Goal: Information Seeking & Learning: Learn about a topic

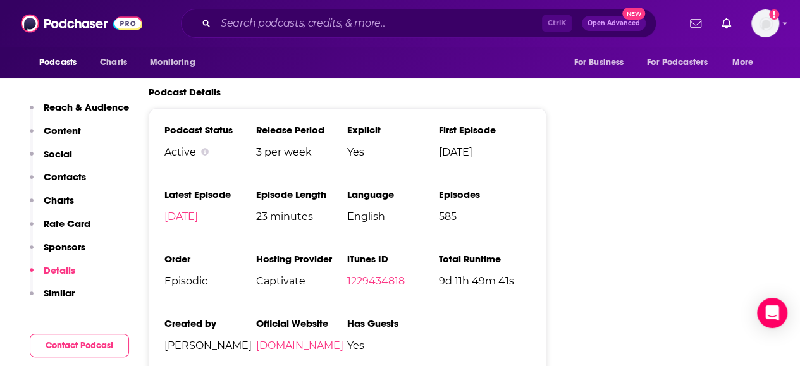
scroll to position [2396, 0]
click at [324, 339] on link "[DOMAIN_NAME]" at bounding box center [299, 345] width 87 height 12
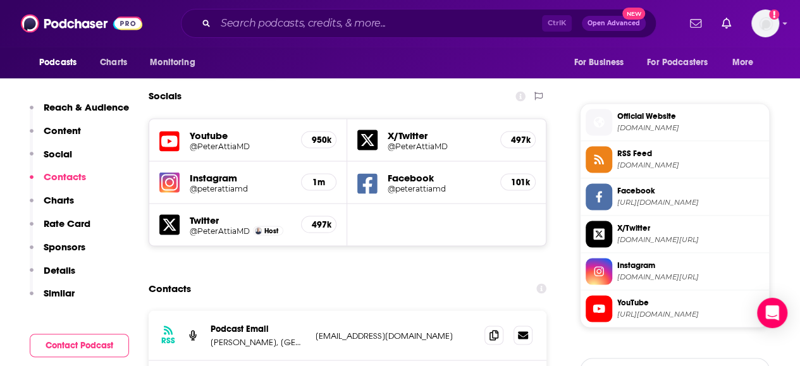
scroll to position [1208, 0]
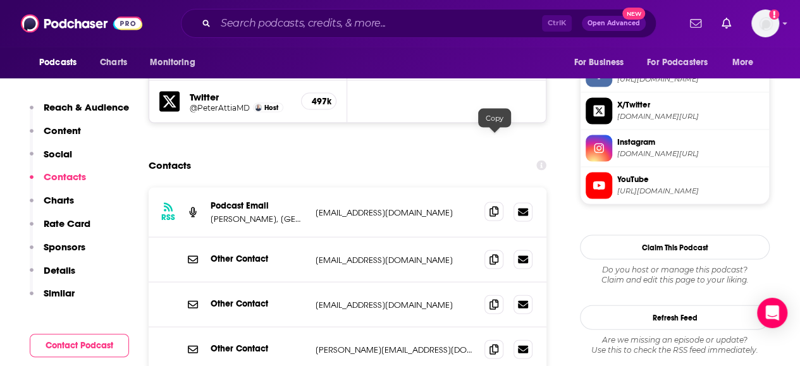
click at [494, 207] on icon at bounding box center [493, 212] width 9 height 10
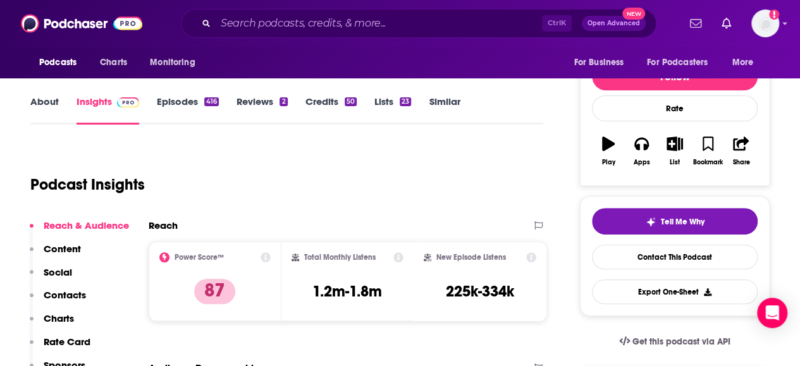
scroll to position [135, 0]
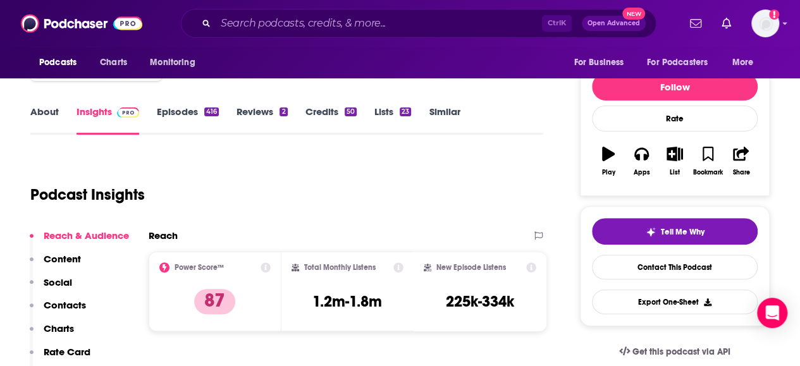
click at [194, 119] on link "Episodes 416" at bounding box center [188, 120] width 62 height 29
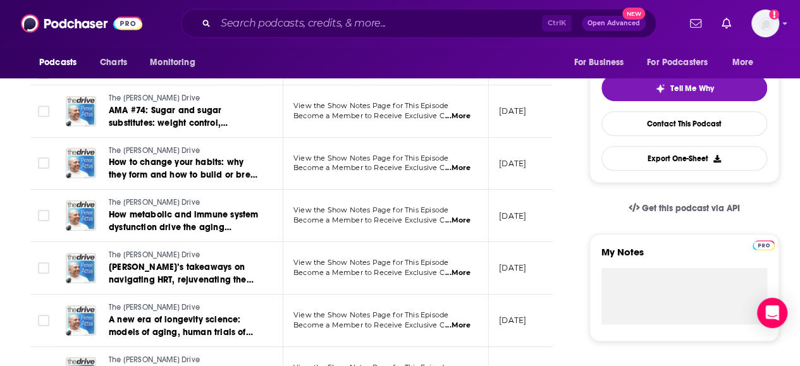
scroll to position [279, 0]
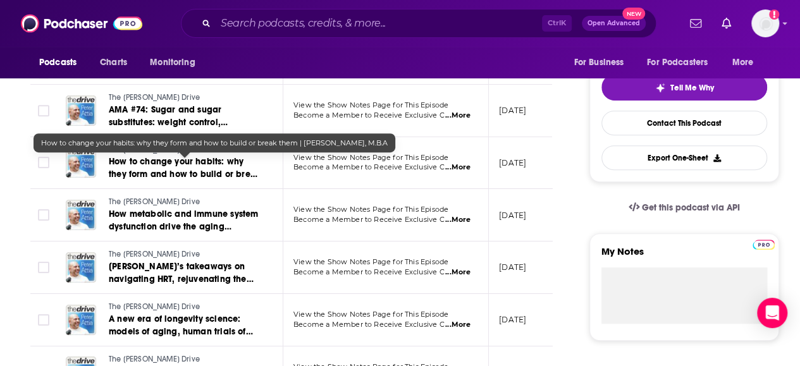
click at [203, 174] on span "How to change your habits: why they form and how to build or break them | [PERS…" at bounding box center [185, 174] width 152 height 36
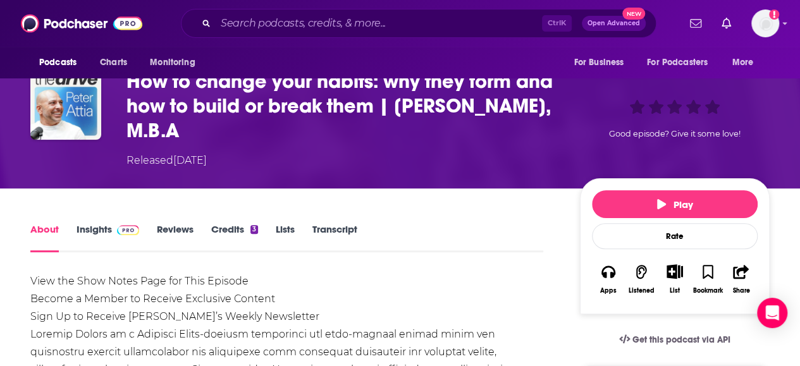
scroll to position [82, 0]
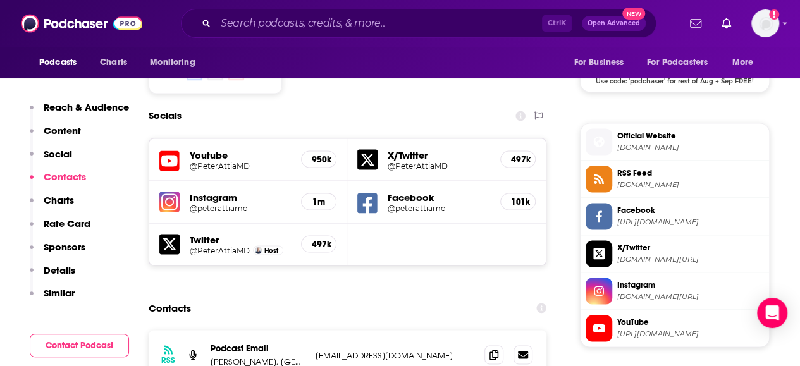
scroll to position [1161, 0]
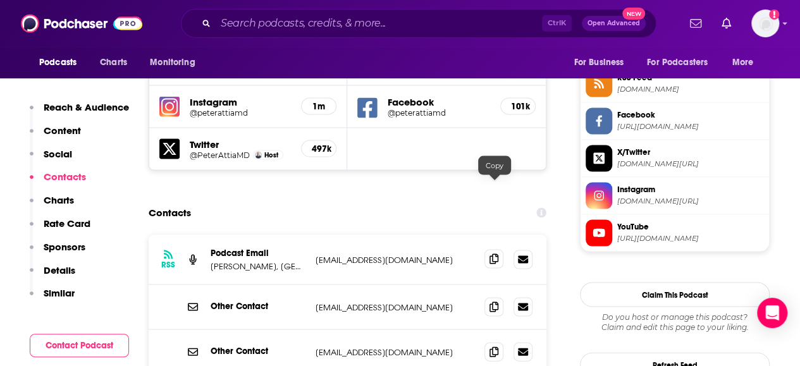
click at [492, 249] on span at bounding box center [493, 258] width 19 height 19
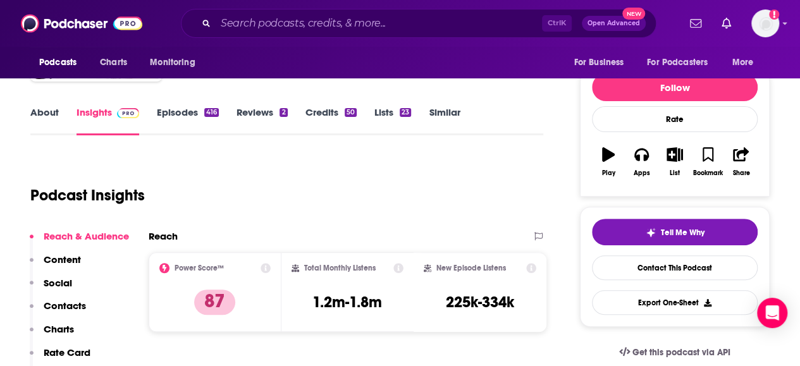
scroll to position [0, 0]
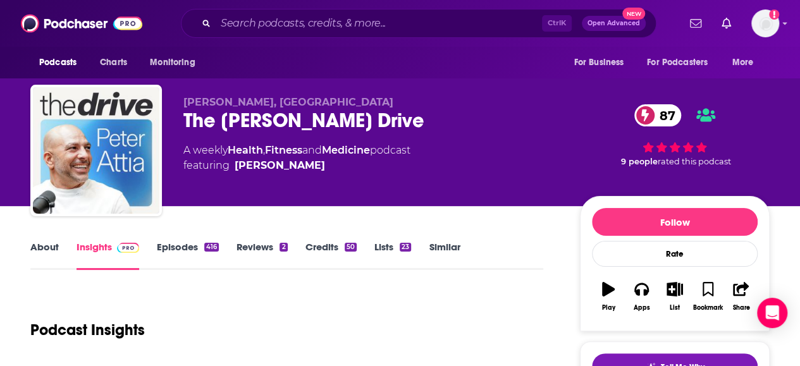
click at [444, 253] on link "Similar" at bounding box center [444, 255] width 31 height 29
